Goal: Navigation & Orientation: Understand site structure

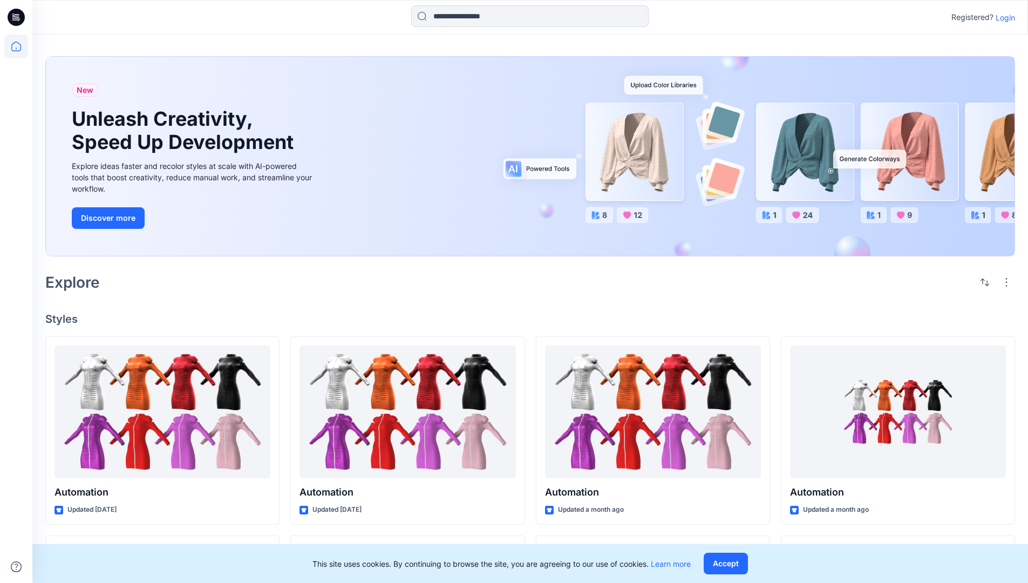
click at [1003, 17] on p "Login" at bounding box center [1005, 17] width 19 height 11
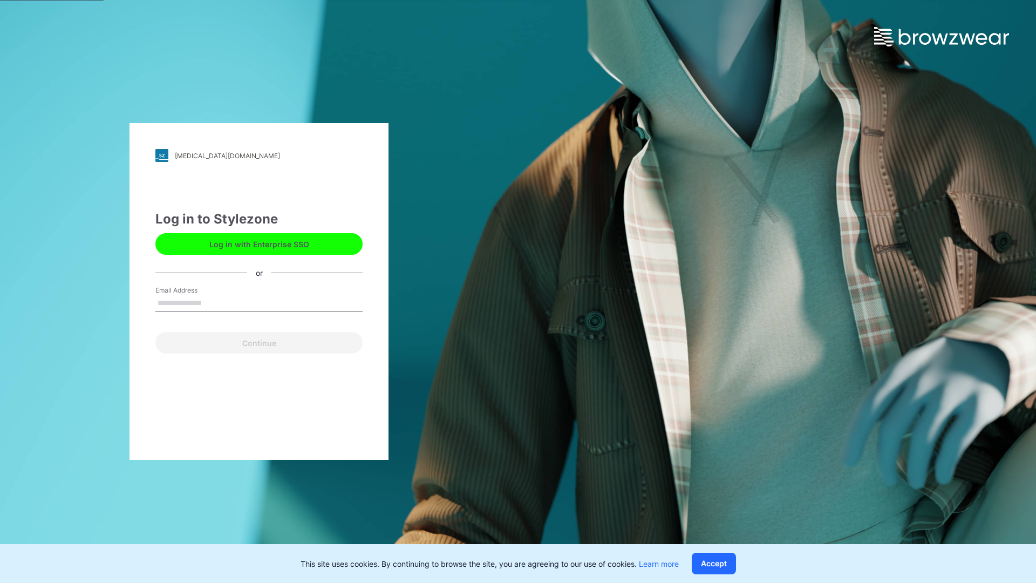
click at [213, 302] on input "Email Address" at bounding box center [258, 303] width 207 height 16
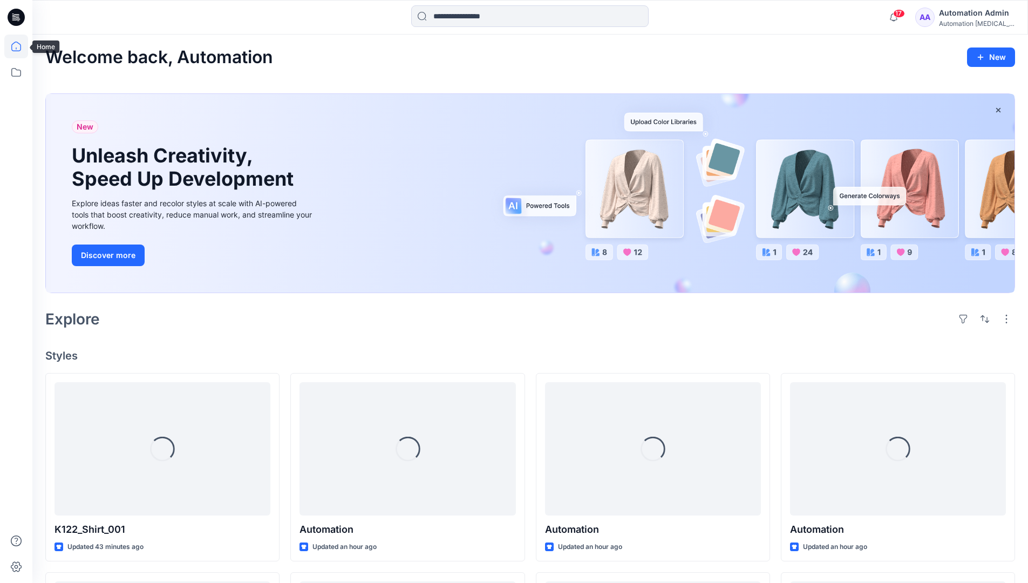
click at [21, 46] on icon at bounding box center [16, 47] width 10 height 10
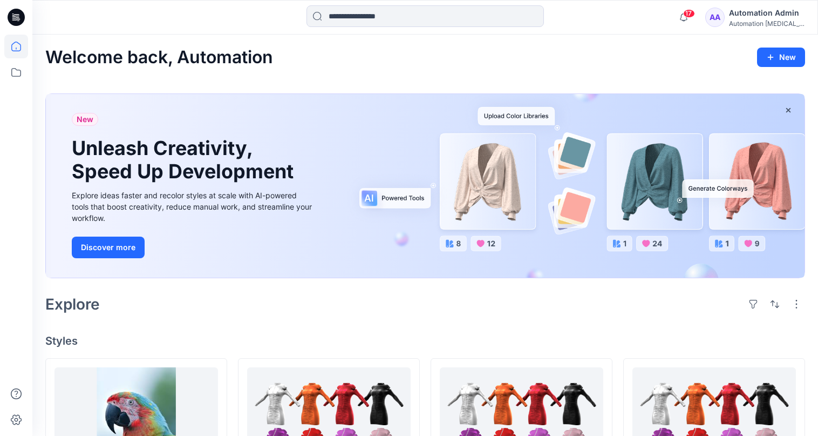
scroll to position [43, 0]
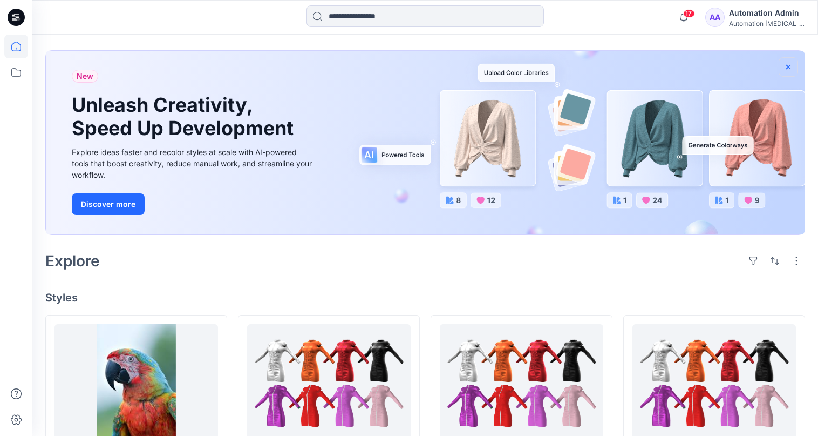
click at [788, 66] on icon "button" at bounding box center [788, 66] width 4 height 4
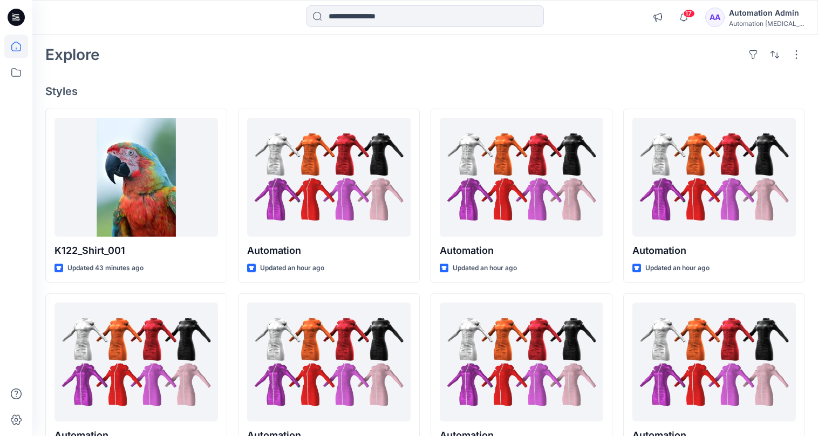
click at [771, 25] on div "Automation [MEDICAL_DATA]..." at bounding box center [767, 23] width 76 height 8
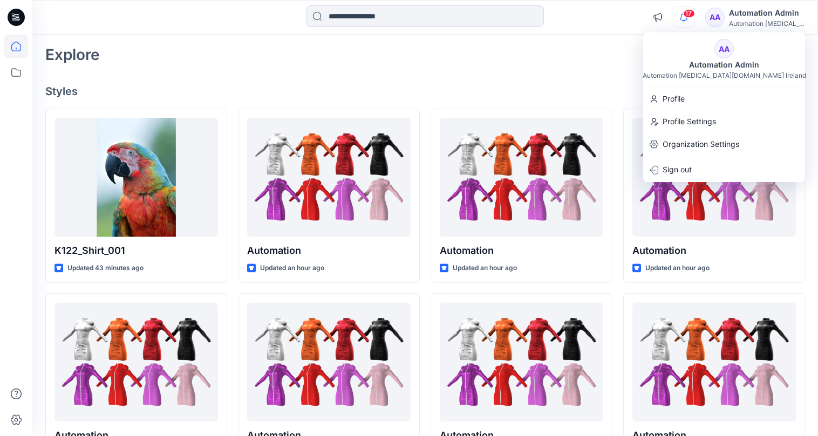
click at [688, 18] on icon "button" at bounding box center [684, 16] width 8 height 7
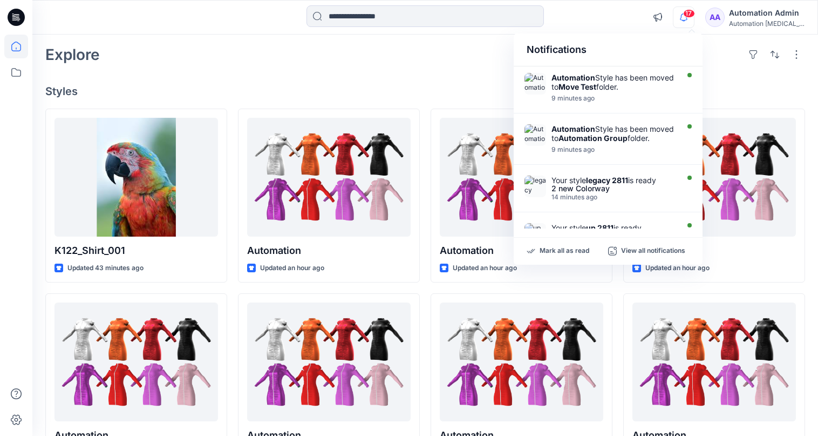
scroll to position [0, 0]
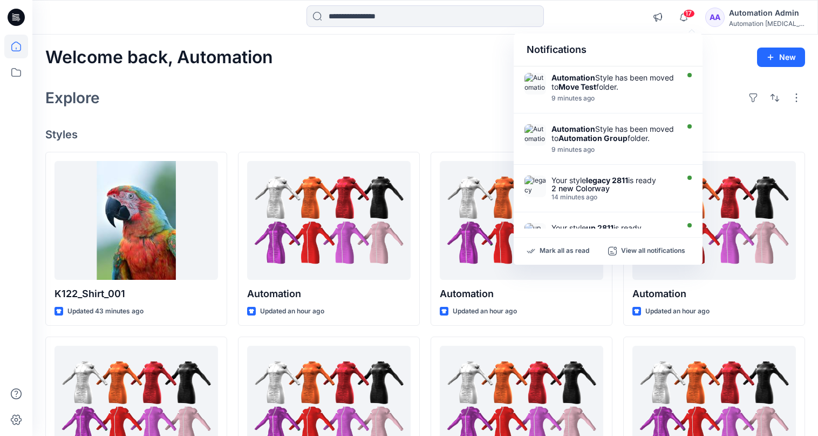
click at [535, 55] on div "Notifications" at bounding box center [608, 49] width 189 height 33
click at [428, 23] on input at bounding box center [425, 16] width 237 height 22
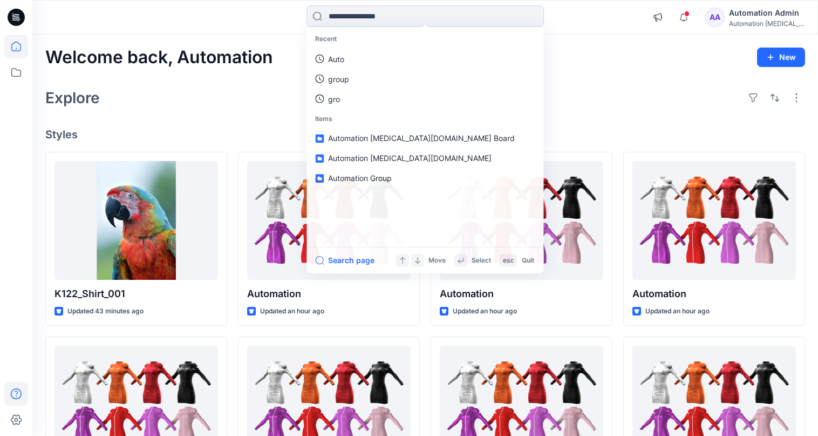
click at [13, 392] on icon at bounding box center [16, 394] width 24 height 24
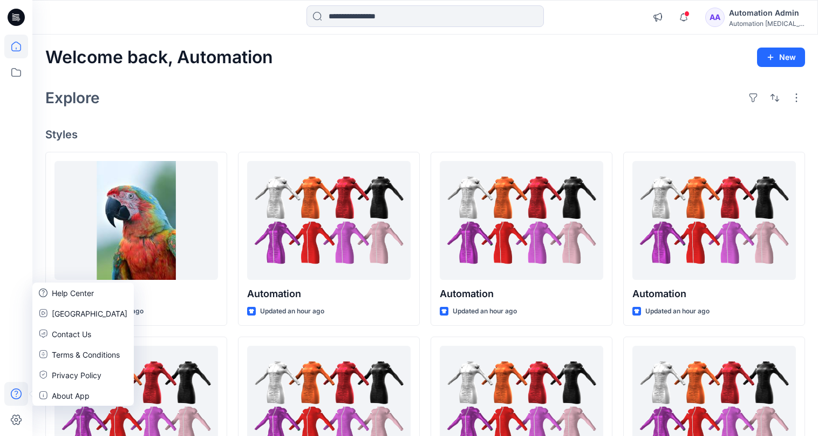
click at [195, 106] on div "Explore" at bounding box center [425, 98] width 760 height 26
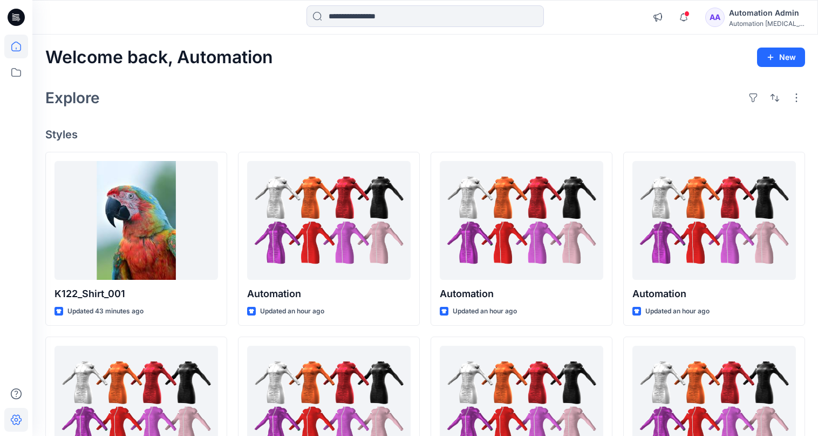
click at [22, 416] on icon at bounding box center [16, 420] width 24 height 24
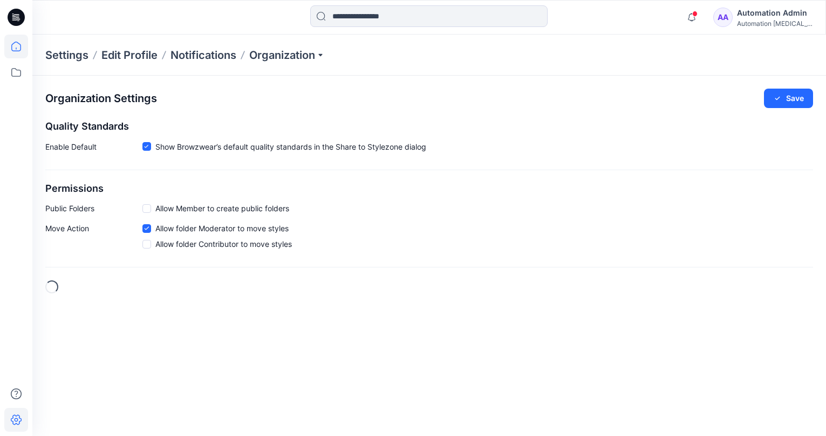
click at [22, 48] on icon at bounding box center [16, 47] width 24 height 24
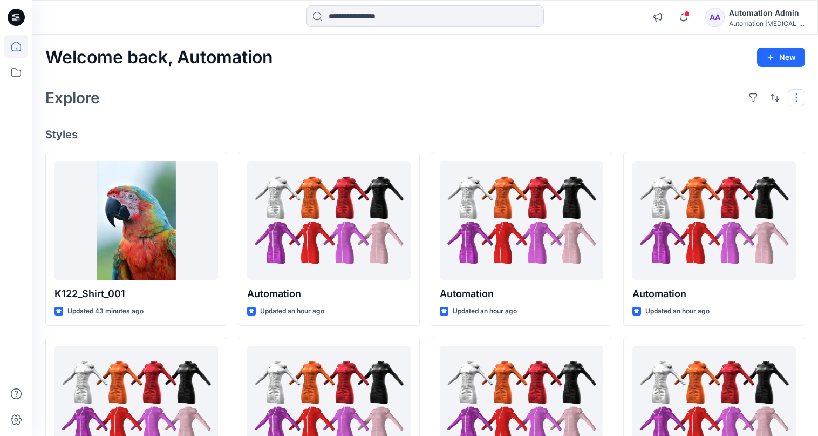
click at [794, 103] on button "button" at bounding box center [796, 97] width 17 height 17
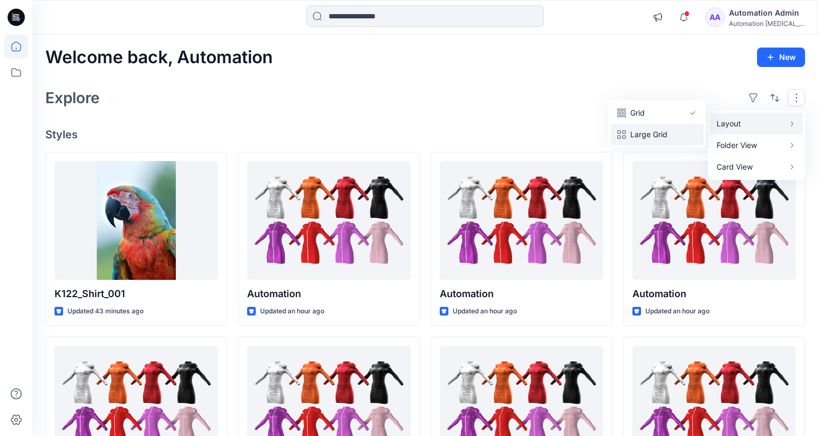
click at [668, 128] on p "Large Grid" at bounding box center [657, 134] width 54 height 13
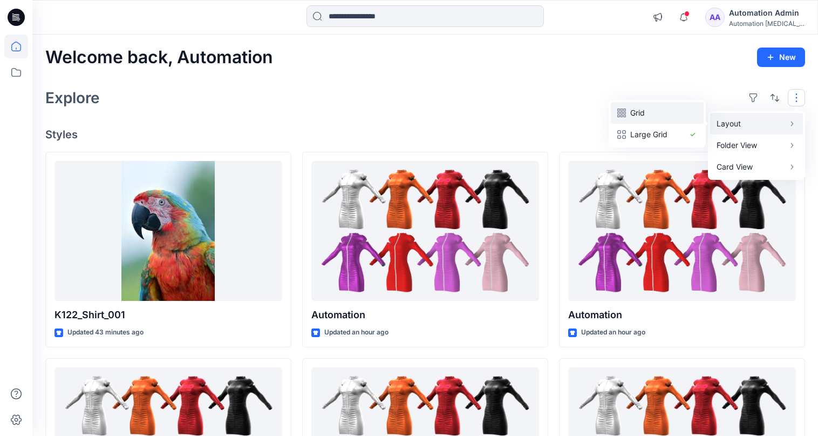
click at [644, 113] on p "Grid" at bounding box center [657, 112] width 54 height 13
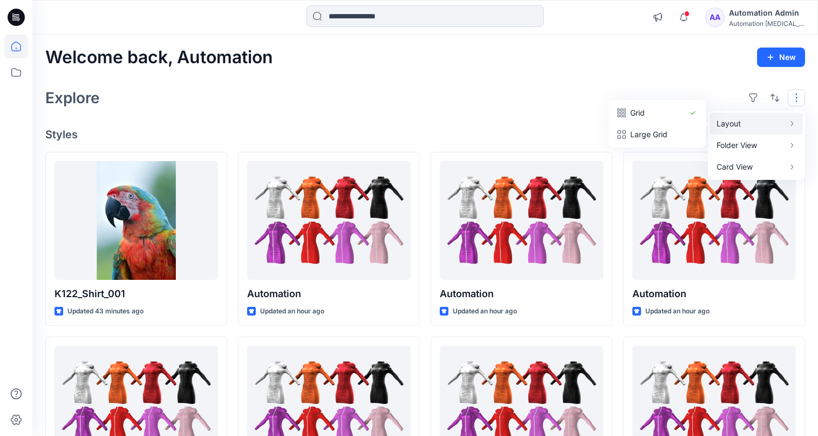
click at [797, 98] on button "button" at bounding box center [796, 97] width 17 height 17
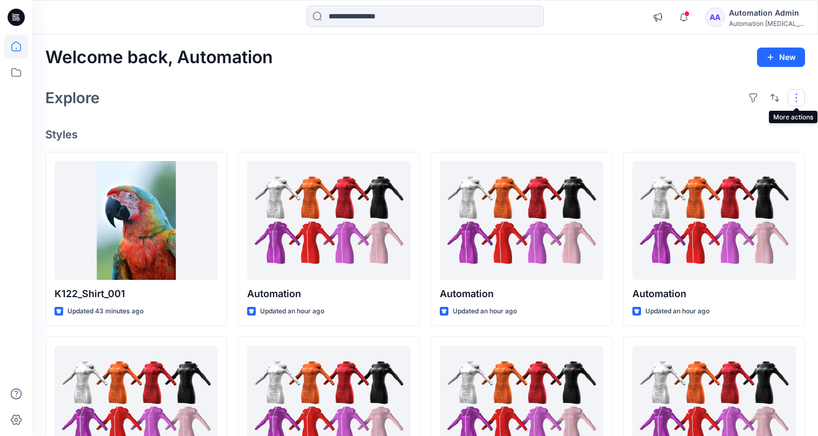
click at [792, 98] on button "button" at bounding box center [796, 97] width 17 height 17
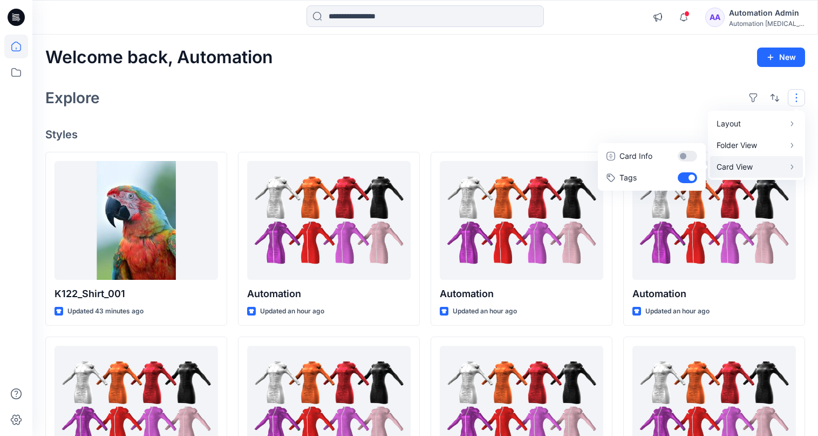
click at [762, 164] on p "Card View" at bounding box center [751, 166] width 68 height 13
click at [687, 155] on button "Card Info" at bounding box center [652, 156] width 104 height 22
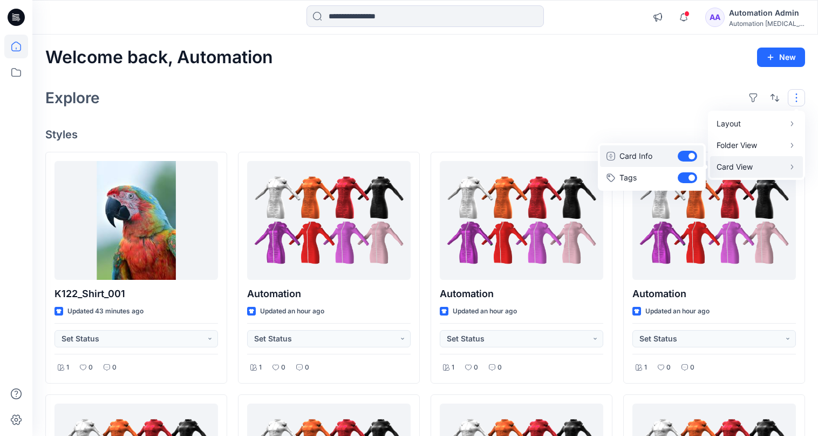
click at [687, 155] on button "Card Info" at bounding box center [652, 156] width 104 height 22
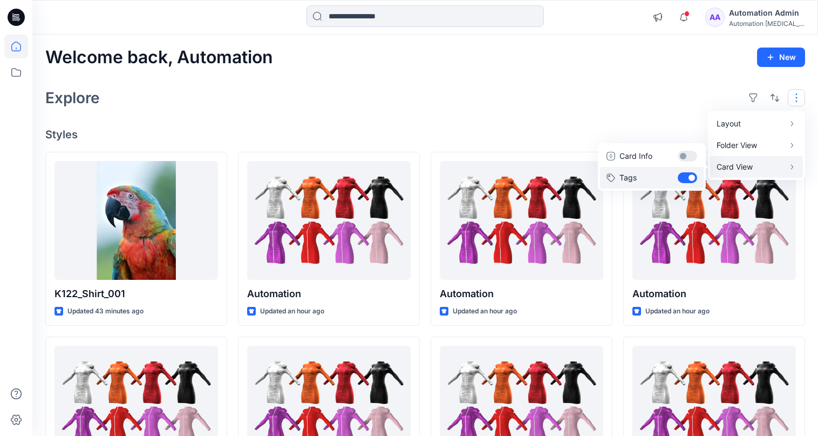
click at [688, 175] on button "Tags" at bounding box center [652, 178] width 104 height 22
click at [785, 94] on div "Layout Grid Large Grid Folder View Compact Card Card View Card Info Tags" at bounding box center [775, 97] width 60 height 17
click at [674, 97] on div "Explore" at bounding box center [425, 98] width 760 height 26
click at [789, 97] on button "button" at bounding box center [796, 97] width 17 height 17
click at [750, 166] on p "Card View" at bounding box center [751, 166] width 68 height 13
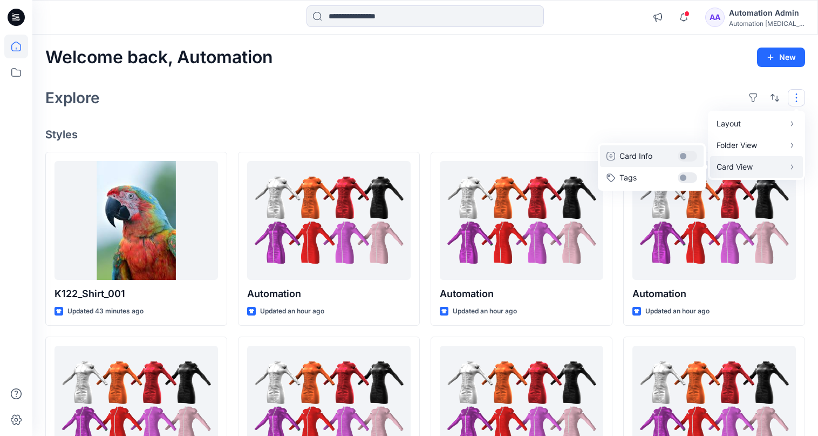
click at [689, 156] on button "Card Info" at bounding box center [652, 156] width 104 height 22
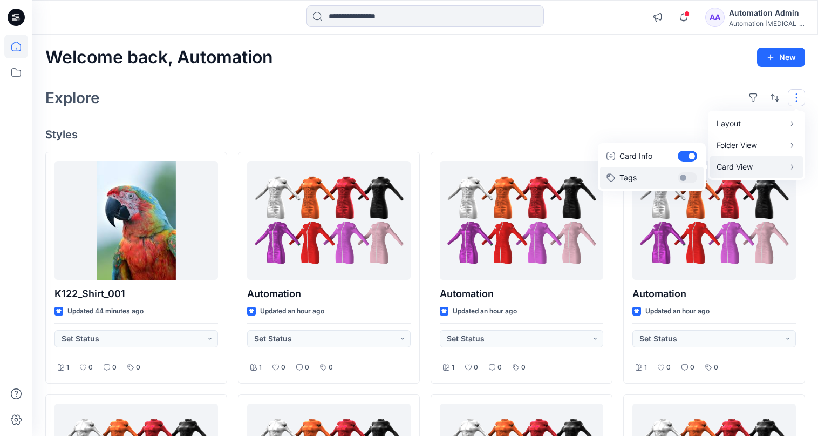
click at [689, 172] on button "Tags" at bounding box center [652, 178] width 104 height 22
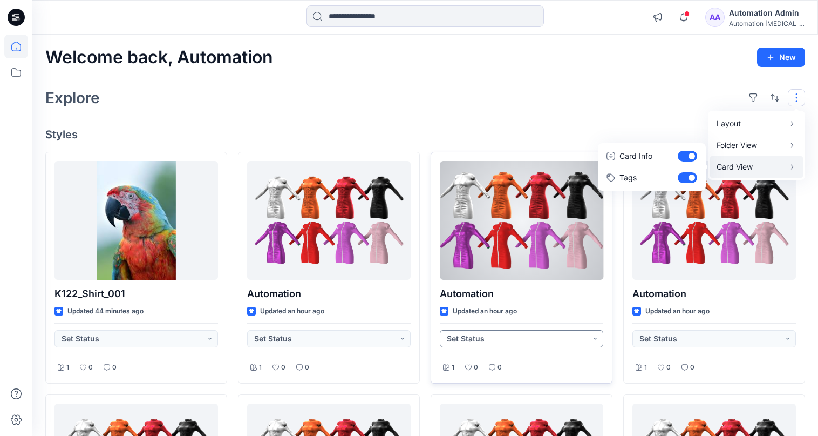
click at [594, 342] on button "Set Status" at bounding box center [522, 338] width 164 height 17
